Goal: Task Accomplishment & Management: Manage account settings

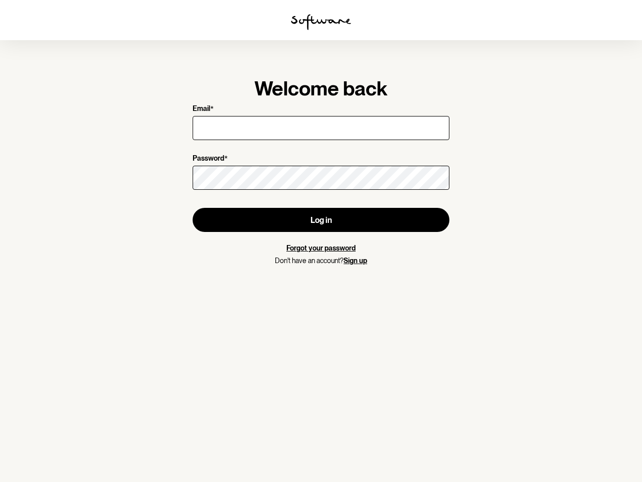
click at [321, 22] on img at bounding box center [321, 22] width 60 height 16
